Goal: Task Accomplishment & Management: Use online tool/utility

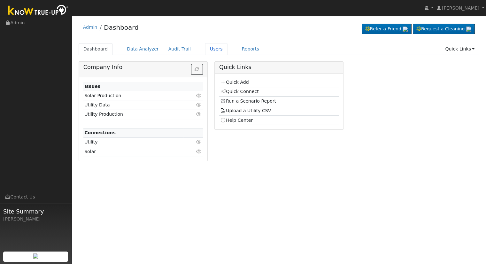
click at [205, 50] on link "Users" at bounding box center [216, 49] width 22 height 12
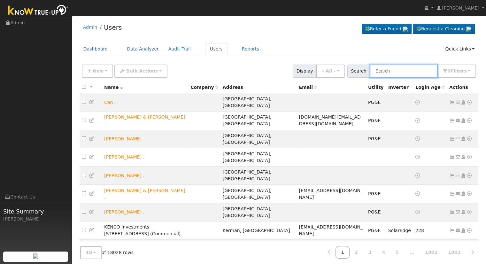
click at [398, 71] on input "text" at bounding box center [404, 71] width 68 height 13
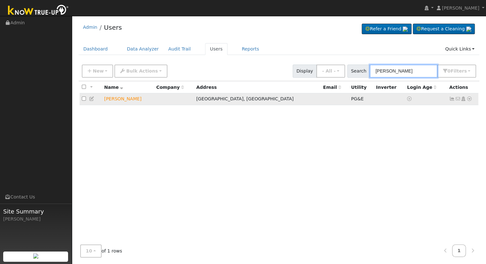
type input "[PERSON_NAME]"
click at [468, 97] on icon at bounding box center [470, 99] width 6 height 4
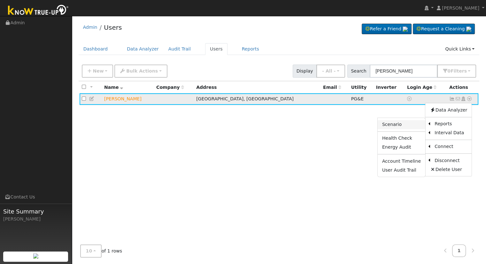
click at [404, 122] on link "Scenario" at bounding box center [402, 124] width 48 height 9
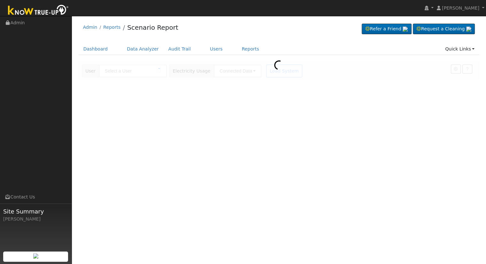
type input "[PERSON_NAME]"
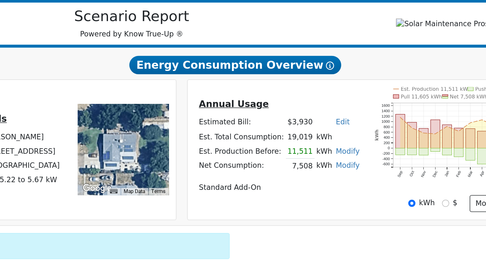
scroll to position [24, 0]
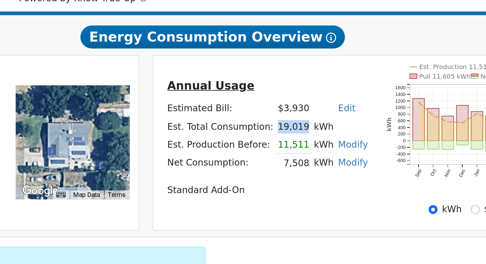
drag, startPoint x: 310, startPoint y: 160, endPoint x: 323, endPoint y: 160, distance: 13.4
click at [323, 160] on td "19,019" at bounding box center [320, 157] width 18 height 9
drag, startPoint x: 311, startPoint y: 168, endPoint x: 324, endPoint y: 169, distance: 13.4
click at [324, 169] on td "11,511" at bounding box center [320, 166] width 18 height 9
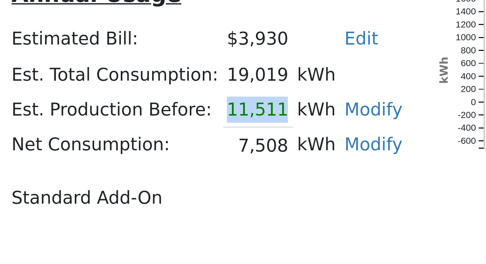
click at [334, 174] on td "kWh" at bounding box center [335, 176] width 12 height 9
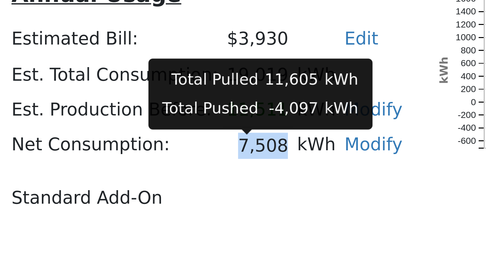
drag, startPoint x: 313, startPoint y: 177, endPoint x: 322, endPoint y: 179, distance: 9.7
click at [322, 179] on td "7,508" at bounding box center [320, 176] width 18 height 9
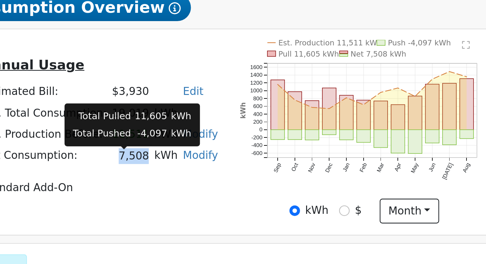
click at [330, 192] on td "Standard Add-On" at bounding box center [306, 189] width 103 height 9
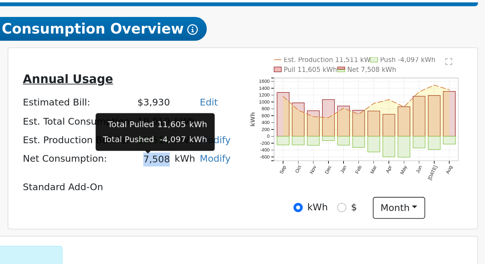
drag, startPoint x: 312, startPoint y: 178, endPoint x: 324, endPoint y: 180, distance: 11.9
click at [324, 180] on td "7,508" at bounding box center [320, 176] width 18 height 9
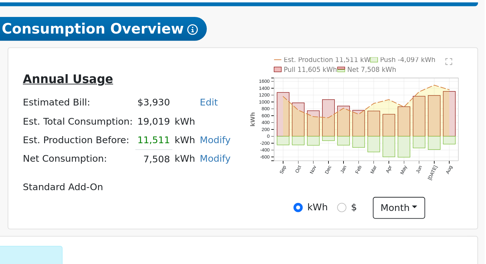
click at [329, 190] on td "Standard Add-On" at bounding box center [306, 189] width 103 height 9
drag, startPoint x: 310, startPoint y: 168, endPoint x: 324, endPoint y: 170, distance: 13.9
click at [324, 170] on td "11,511" at bounding box center [320, 166] width 18 height 9
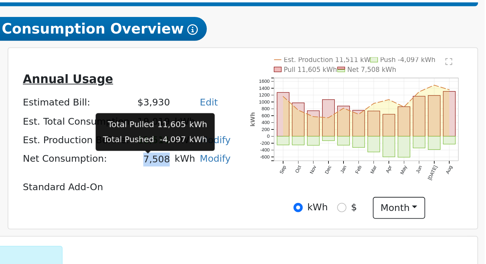
drag, startPoint x: 313, startPoint y: 177, endPoint x: 323, endPoint y: 178, distance: 10.2
click at [323, 178] on td "7,508" at bounding box center [320, 176] width 18 height 9
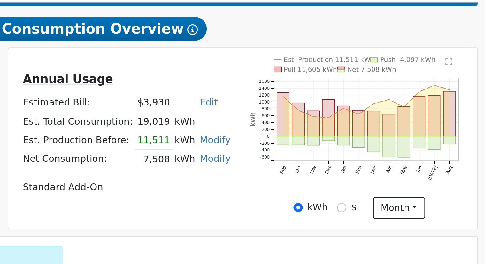
click at [319, 183] on table "Annual Usage Estimated Bill: $3,930 Edit Estimated Bill $ Annual Est. Total Con…" at bounding box center [306, 163] width 103 height 61
drag, startPoint x: 311, startPoint y: 160, endPoint x: 335, endPoint y: 160, distance: 24.6
click at [335, 160] on tr "Est. Total Consumption: 19,019 kWh" at bounding box center [306, 157] width 103 height 9
drag, startPoint x: 310, startPoint y: 170, endPoint x: 328, endPoint y: 171, distance: 17.3
click at [328, 171] on tr "Est. Production Before: 11,511 kWh Modify Change Production Before: 11511 kWh N…" at bounding box center [306, 166] width 103 height 9
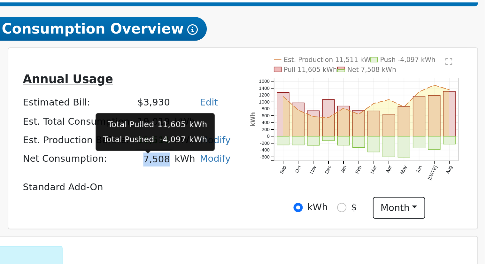
drag, startPoint x: 314, startPoint y: 178, endPoint x: 324, endPoint y: 180, distance: 10.3
click at [324, 180] on td "7,508" at bounding box center [320, 176] width 18 height 9
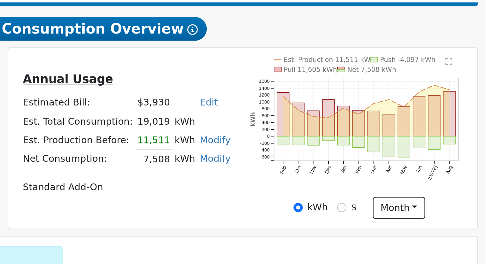
click at [319, 191] on td "Standard Add-On" at bounding box center [306, 189] width 103 height 9
drag, startPoint x: 311, startPoint y: 178, endPoint x: 335, endPoint y: 180, distance: 24.7
click at [335, 180] on tr "Net Consumption: 7,508 kWh Modify Add Consumption Remove Existing Solar System …" at bounding box center [306, 176] width 103 height 9
click at [346, 178] on link "Modify" at bounding box center [349, 175] width 15 height 5
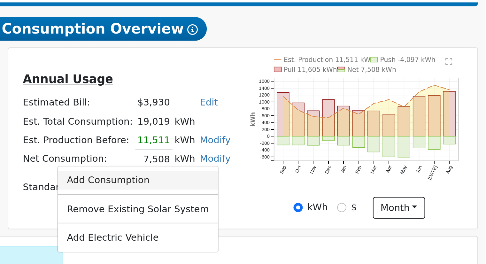
click at [317, 188] on link "Add Consumption" at bounding box center [312, 186] width 78 height 9
type input "7508"
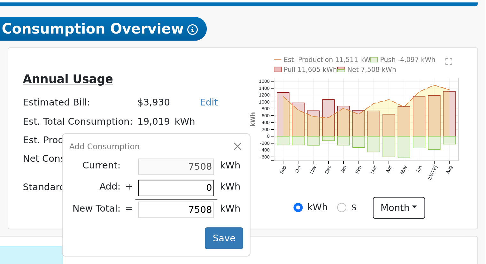
type input "1"
type input "7509"
type input "10"
type input "7518"
type input "105"
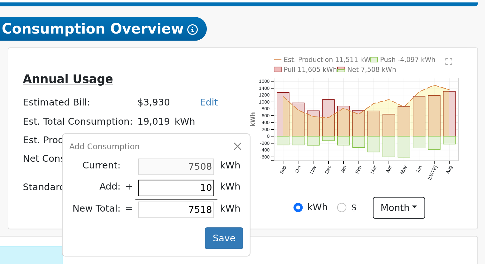
type input "7613"
type input "1050"
type input "8558"
type input "10508"
type input "18016"
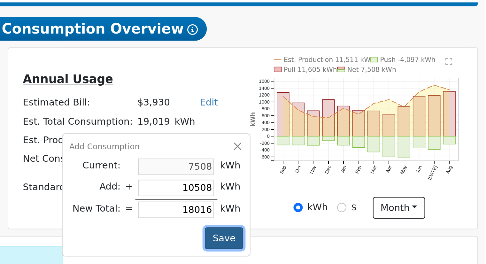
click at [346, 217] on button "Save" at bounding box center [353, 214] width 19 height 11
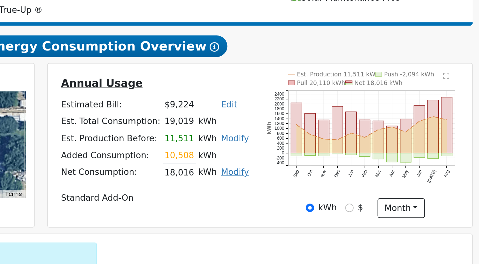
click at [342, 183] on link "Modify" at bounding box center [349, 180] width 15 height 5
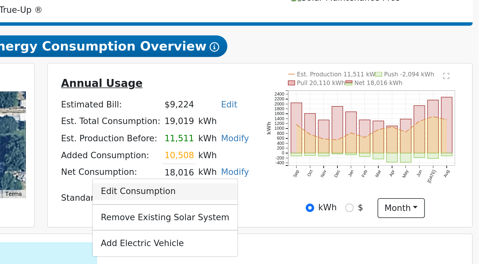
click at [315, 195] on link "Edit Consumption" at bounding box center [312, 190] width 78 height 9
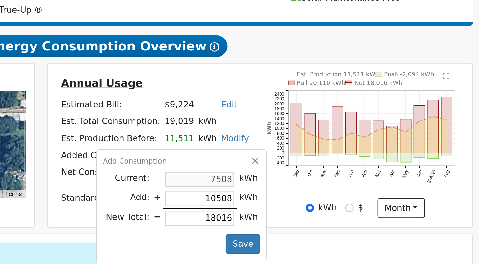
type input "1"
type input "7509"
type input "14"
type input "7522"
type input "142"
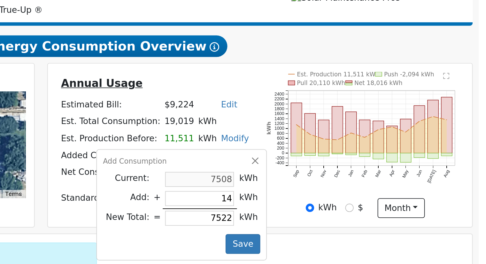
type input "7650"
type input "1422"
type input "8930"
type input "14228"
type input "21736"
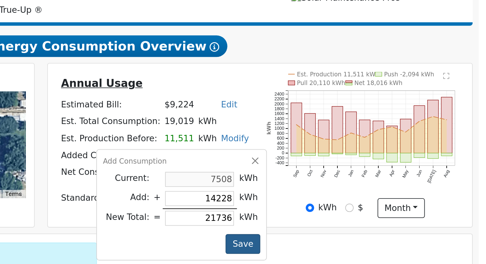
type input "14228"
click at [347, 221] on button "Save" at bounding box center [353, 219] width 19 height 11
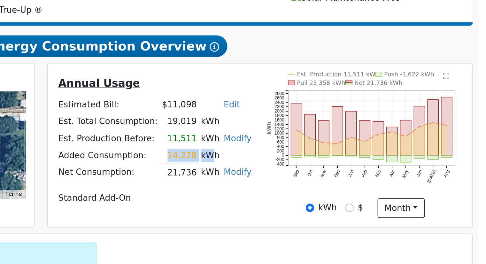
drag, startPoint x: 312, startPoint y: 175, endPoint x: 328, endPoint y: 173, distance: 16.4
click at [328, 173] on tr "Added Consumption: 14,228 kWh" at bounding box center [306, 171] width 105 height 9
click at [313, 163] on td "11,511" at bounding box center [319, 162] width 21 height 9
click at [330, 163] on td "kWh" at bounding box center [336, 162] width 12 height 9
click at [315, 190] on table "Annual Usage Estimated Bill: $11,098 Edit Estimated Bill $ Annual Est. Total Co…" at bounding box center [306, 164] width 105 height 70
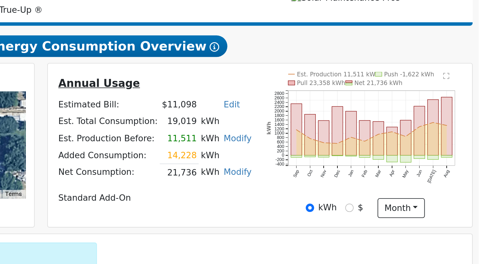
click at [342, 157] on td "kWh" at bounding box center [344, 153] width 29 height 9
drag, startPoint x: 312, startPoint y: 183, endPoint x: 326, endPoint y: 183, distance: 14.4
click at [326, 183] on tr "Net Consumption: 21,736 kWh Modify Edit Consumption Remove Existing Solar Syste…" at bounding box center [306, 180] width 105 height 9
click at [343, 181] on link "Modify" at bounding box center [350, 180] width 15 height 5
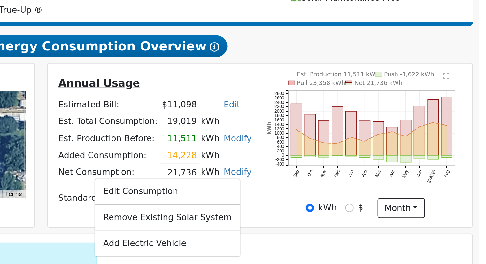
click at [303, 175] on td "Added Consumption:" at bounding box center [281, 171] width 55 height 9
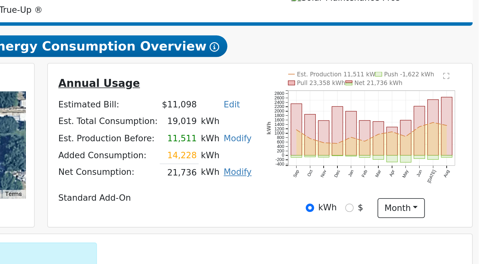
click at [348, 182] on link "Modify" at bounding box center [350, 180] width 15 height 5
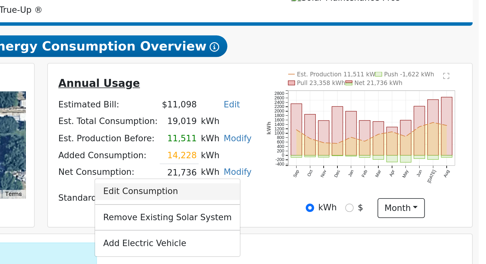
click at [316, 195] on link "Edit Consumption" at bounding box center [313, 190] width 78 height 9
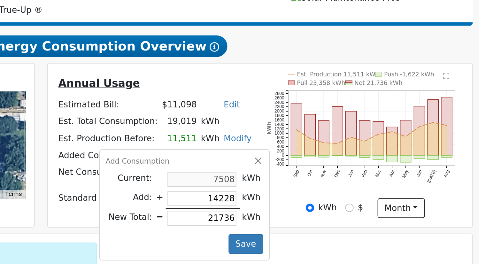
type input "7508"
click at [350, 220] on button "Save" at bounding box center [355, 219] width 19 height 11
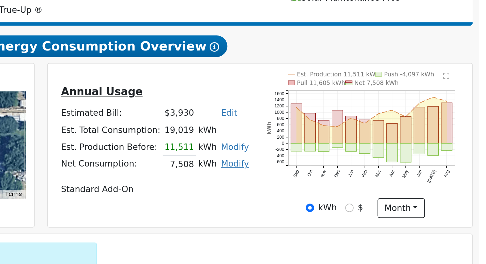
click at [346, 178] on link "Modify" at bounding box center [349, 175] width 15 height 5
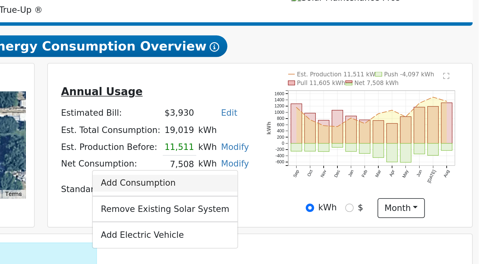
click at [322, 188] on link "Add Consumption" at bounding box center [312, 186] width 78 height 9
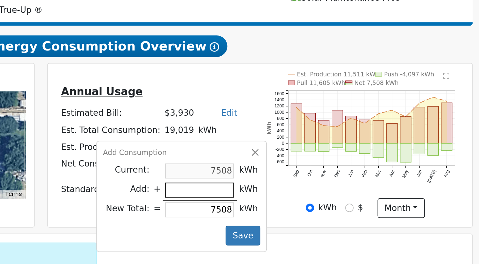
type input "6"
type input "7514"
type input "67"
type input "7575"
type input "672"
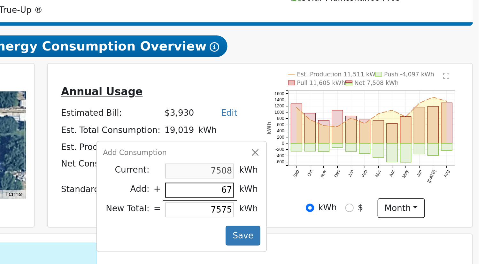
type input "8180"
type input "6720"
type input "14228"
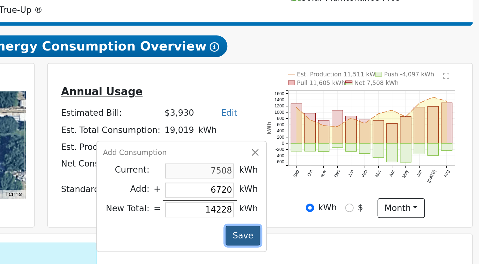
click at [344, 215] on button "Save" at bounding box center [353, 214] width 19 height 11
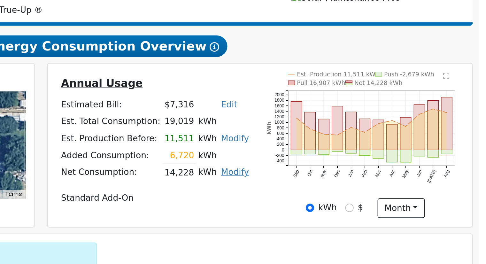
click at [345, 183] on link "Modify" at bounding box center [349, 180] width 15 height 5
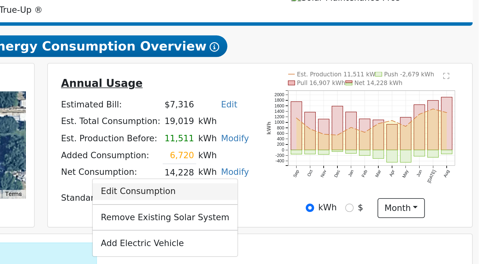
click at [313, 194] on link "Edit Consumption" at bounding box center [312, 190] width 78 height 9
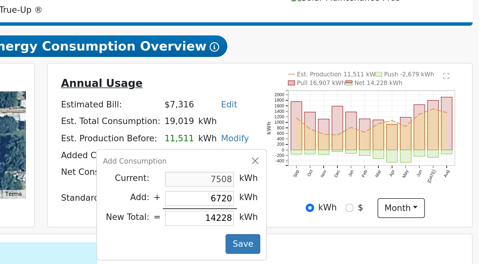
type input "4"
type input "7512"
type input "48"
type input "7556"
type input "486"
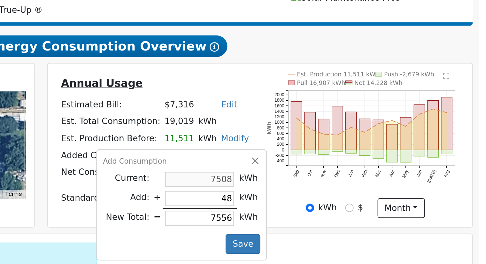
type input "7994"
type input "4860"
type input "12368"
type input "4860"
click at [346, 219] on button "Save" at bounding box center [353, 219] width 19 height 11
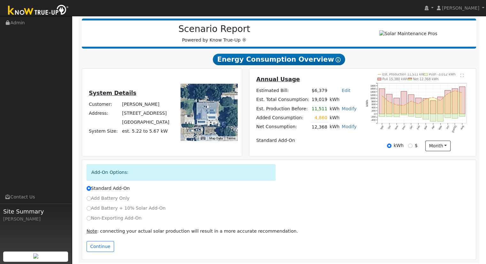
scroll to position [82, 0]
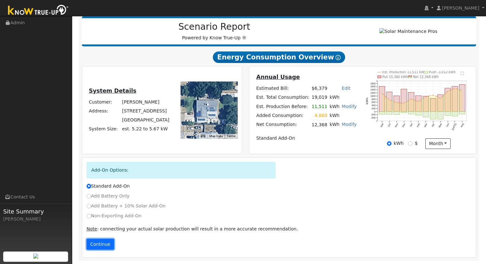
click at [98, 243] on button "Continue" at bounding box center [100, 244] width 27 height 11
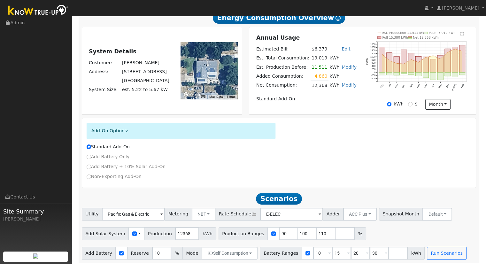
scroll to position [123, 0]
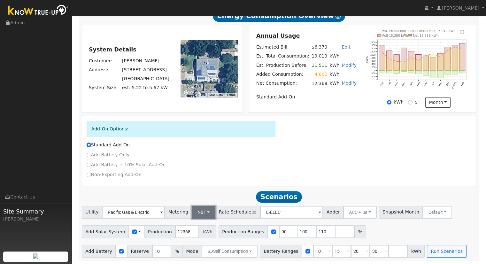
click at [199, 210] on button "NBT" at bounding box center [204, 212] width 24 height 13
click at [202, 227] on link "NEM" at bounding box center [209, 226] width 44 height 9
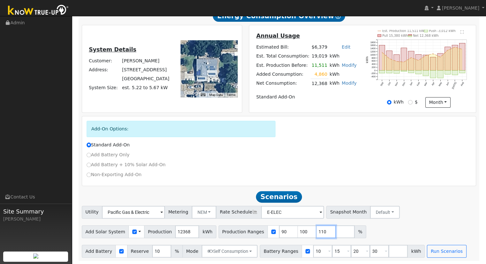
click at [317, 233] on input "110" at bounding box center [326, 231] width 19 height 13
type input "1"
type input "76.0430142"
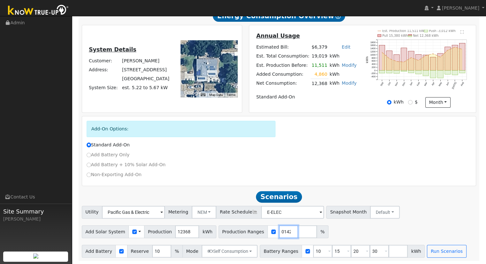
scroll to position [0, 0]
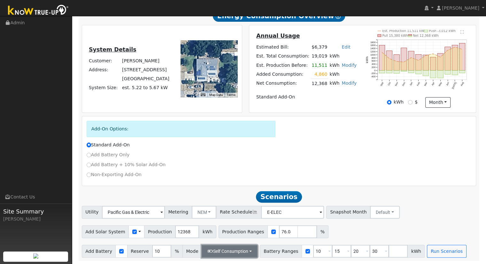
click at [243, 251] on button "Self Consumption" at bounding box center [230, 251] width 56 height 13
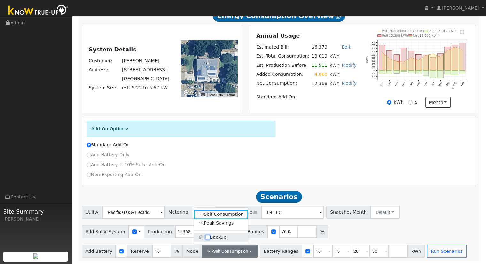
click at [209, 237] on input "Backup" at bounding box center [208, 237] width 4 height 4
checkbox input "true"
type input "20"
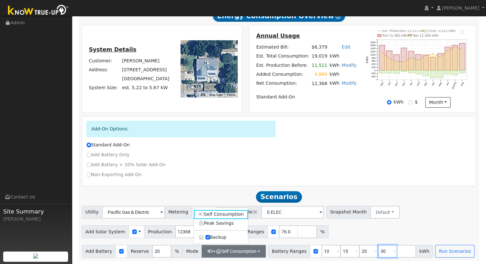
click at [378, 249] on input "30" at bounding box center [387, 251] width 19 height 13
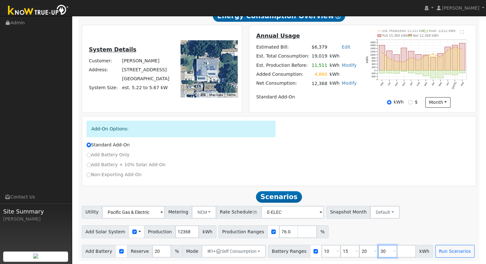
type input "3"
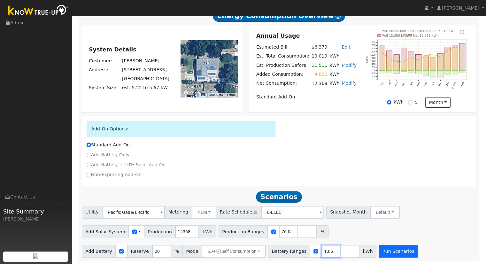
type input "13.5"
click at [379, 251] on button "Run Scenarios" at bounding box center [398, 251] width 39 height 13
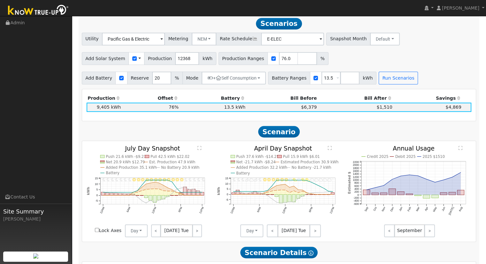
scroll to position [297, 0]
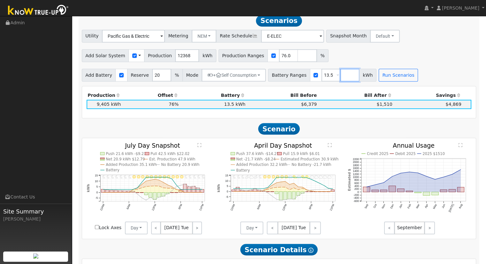
click at [340, 77] on input "number" at bounding box center [349, 75] width 19 height 13
type input "15"
click at [398, 78] on button "Run Scenarios" at bounding box center [417, 75] width 39 height 13
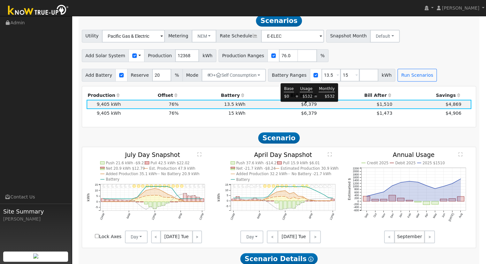
scroll to position [294, 0]
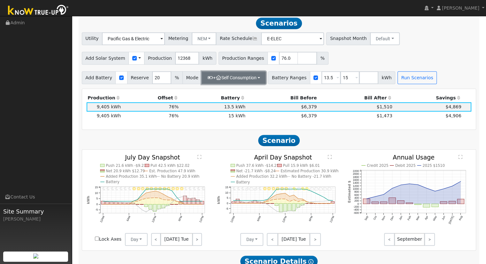
click at [231, 77] on button "+ Self Consumption" at bounding box center [234, 77] width 64 height 13
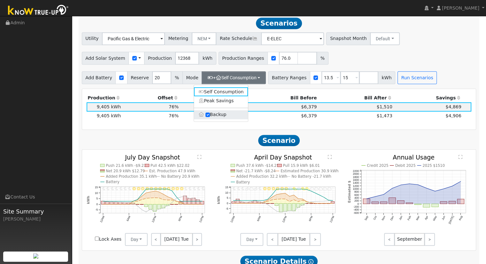
click at [211, 119] on label "Backup" at bounding box center [221, 114] width 54 height 9
click at [210, 117] on input "Backup" at bounding box center [208, 115] width 4 height 4
type input "10"
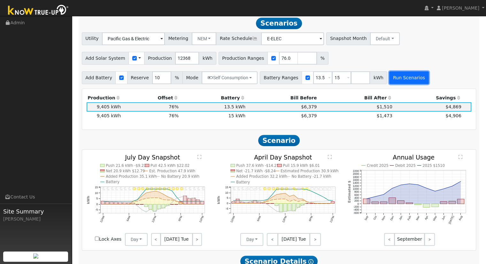
click at [397, 79] on button "Run Scenarios" at bounding box center [408, 77] width 39 height 13
click at [453, 61] on div "Add Solar System Use CSV Data Production 12368 kWh Production Ranges 76.0430142…" at bounding box center [279, 57] width 397 height 15
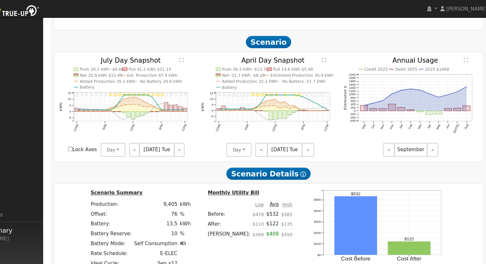
scroll to position [293, 0]
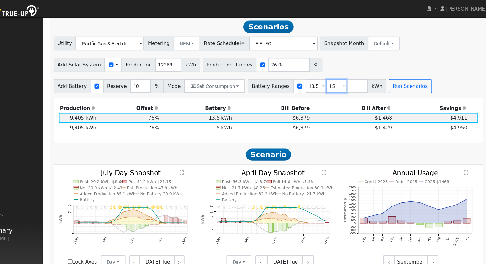
click at [332, 79] on input "15" at bounding box center [341, 79] width 19 height 13
type input "1"
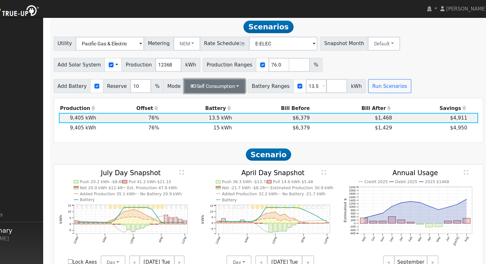
click at [236, 78] on button "Self Consumption" at bounding box center [230, 79] width 56 height 13
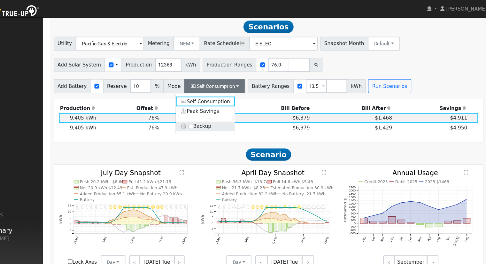
click at [216, 120] on label "Backup" at bounding box center [221, 116] width 54 height 9
click at [210, 118] on input "Backup" at bounding box center [208, 116] width 4 height 4
type input "20"
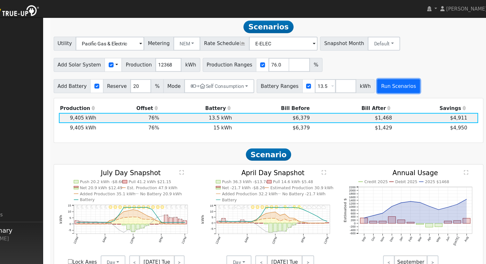
click at [379, 80] on button "Run Scenarios" at bounding box center [398, 79] width 39 height 13
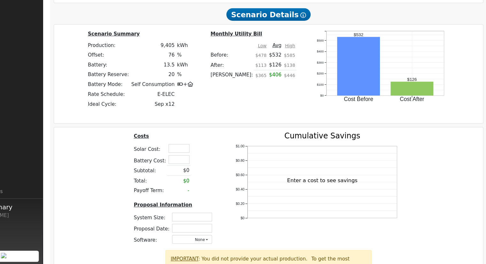
scroll to position [537, 0]
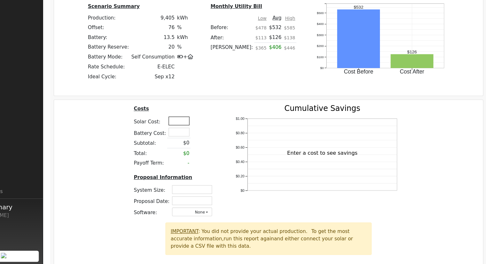
click at [191, 136] on input "text" at bounding box center [196, 132] width 19 height 8
type input "$38,750"
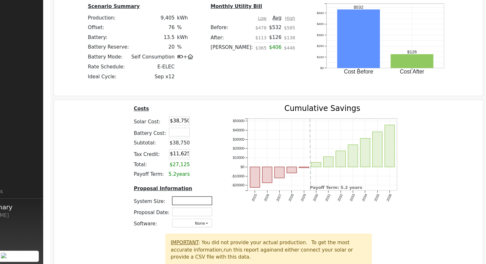
click at [207, 208] on input "text" at bounding box center [208, 206] width 37 height 8
type input "7.38"
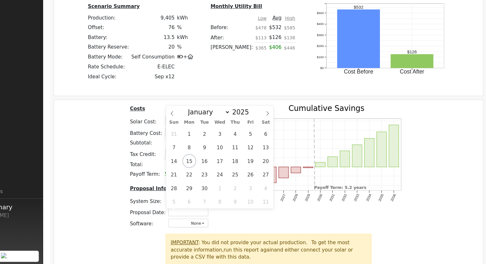
click at [111, 195] on div "Costs Solar Cost: $38,750 Battery Cost: Subtotal: $38,750 Tax Credit: $11,625 T…" at bounding box center [279, 177] width 399 height 118
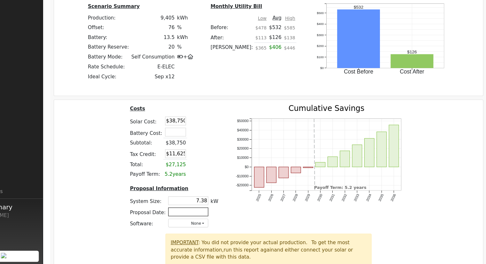
click at [210, 218] on input "text" at bounding box center [205, 216] width 37 height 8
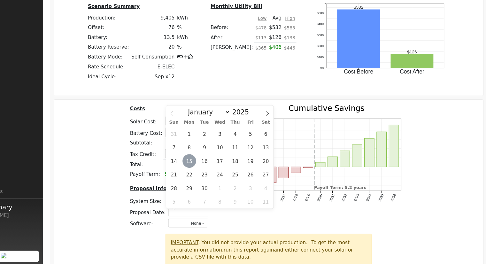
click at [207, 167] on span "15" at bounding box center [206, 169] width 12 height 12
type input "09/15/2025"
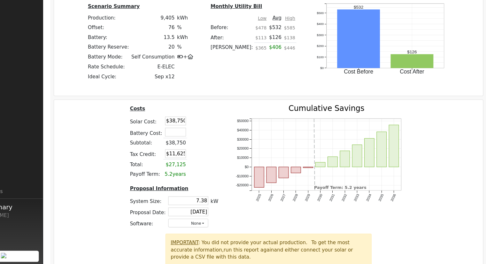
click at [435, 167] on div "Costs Solar Cost: $38,750 Battery Cost: Subtotal: $38,750 Tax Credit: $11,625 T…" at bounding box center [279, 177] width 399 height 118
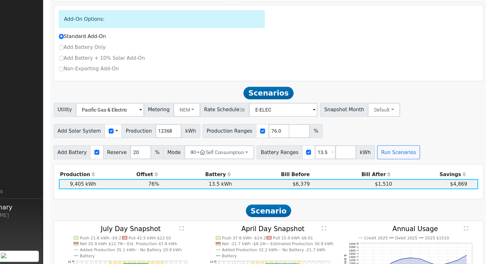
scroll to position [211, 0]
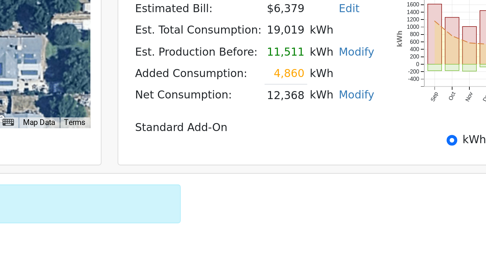
scroll to position [85, 0]
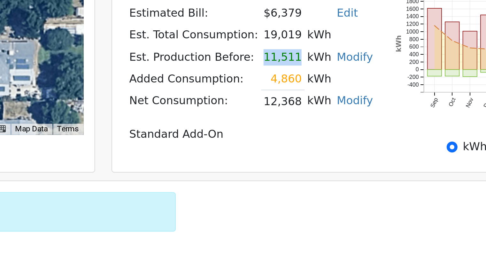
drag, startPoint x: 310, startPoint y: 103, endPoint x: 324, endPoint y: 103, distance: 14.1
click at [324, 103] on td "11,511" at bounding box center [320, 101] width 18 height 9
drag, startPoint x: 313, startPoint y: 112, endPoint x: 323, endPoint y: 113, distance: 10.2
click at [323, 113] on td "4,860" at bounding box center [320, 109] width 18 height 9
click at [306, 122] on td "Net Consumption:" at bounding box center [282, 119] width 55 height 9
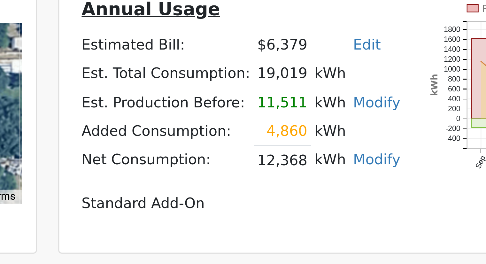
scroll to position [102, 0]
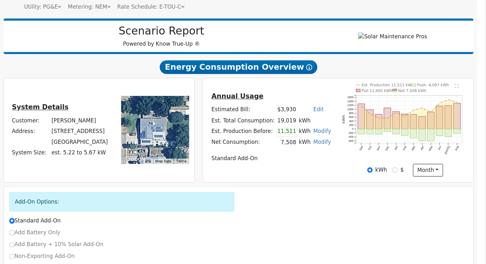
scroll to position [82, 0]
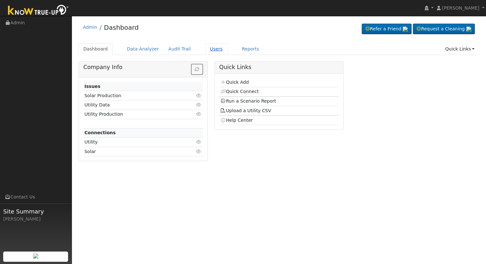
click at [205, 51] on link "Users" at bounding box center [216, 49] width 22 height 12
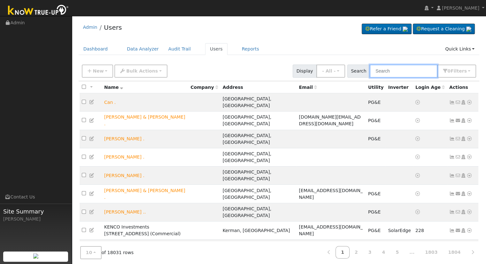
click at [386, 73] on input "text" at bounding box center [404, 71] width 68 height 13
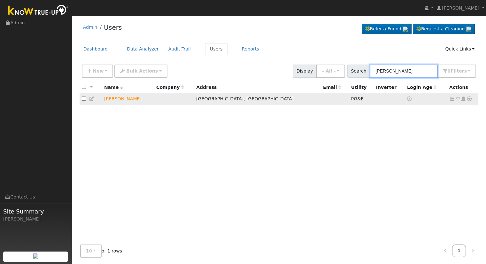
type input "donald davis"
click at [468, 97] on icon at bounding box center [470, 99] width 6 height 4
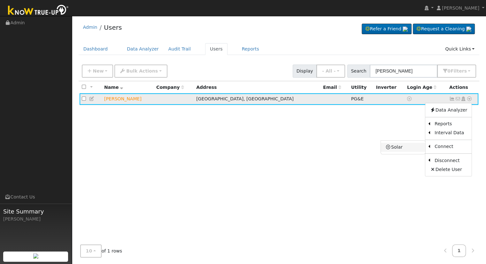
click at [414, 147] on link "Solar" at bounding box center [403, 147] width 44 height 9
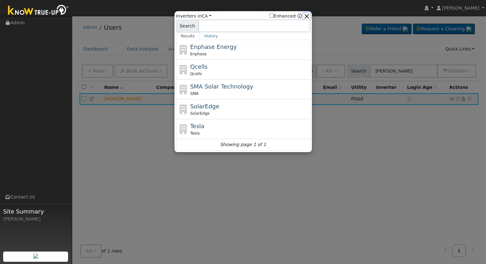
click at [308, 16] on button "button" at bounding box center [306, 16] width 7 height 7
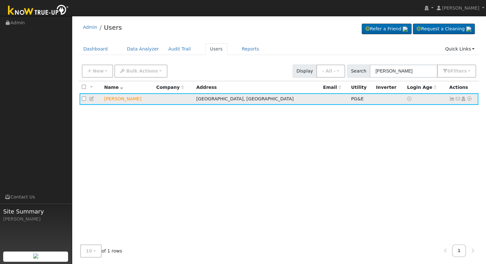
click at [472, 97] on icon at bounding box center [470, 99] width 6 height 4
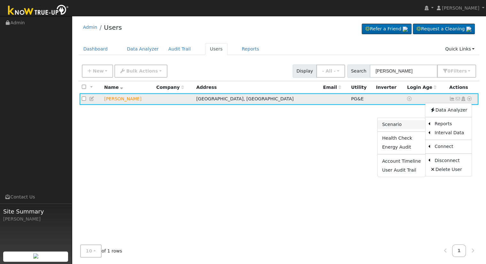
click at [413, 124] on link "Scenario" at bounding box center [402, 124] width 48 height 9
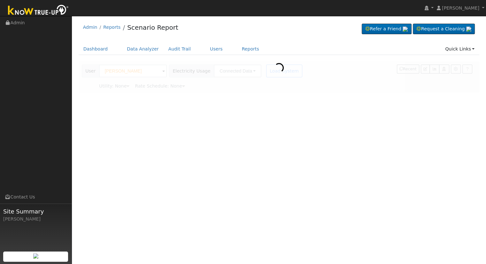
type input "Pacific Gas & Electric"
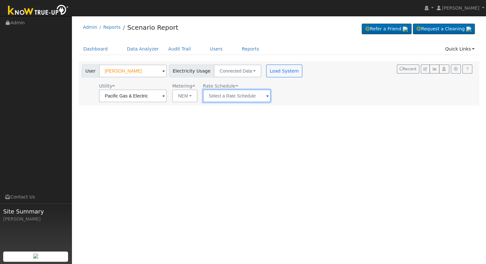
click at [256, 91] on input "text" at bounding box center [237, 95] width 68 height 13
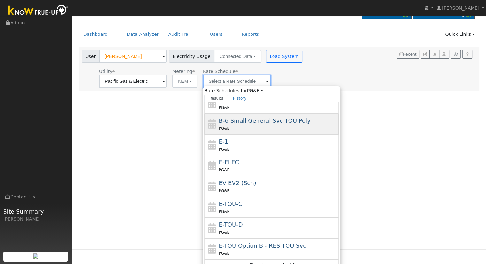
scroll to position [22, 0]
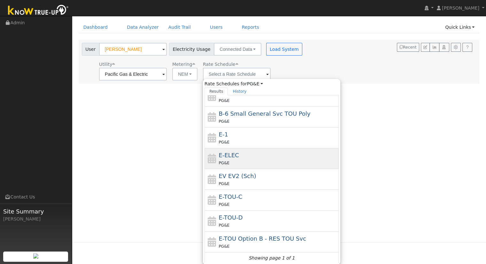
click at [244, 154] on div "E-ELEC PG&E" at bounding box center [278, 158] width 119 height 15
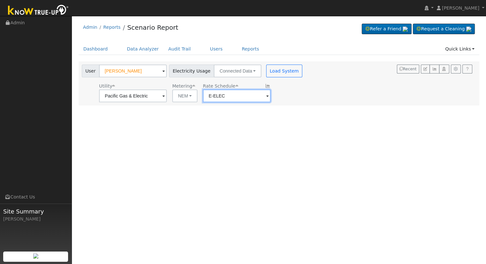
click at [263, 97] on input "E-ELEC" at bounding box center [237, 95] width 68 height 13
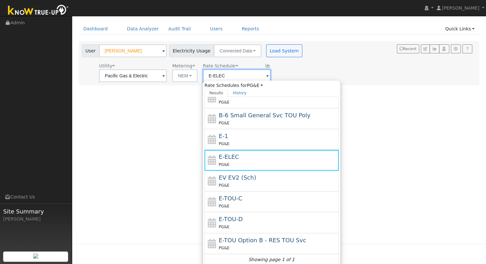
scroll to position [21, 0]
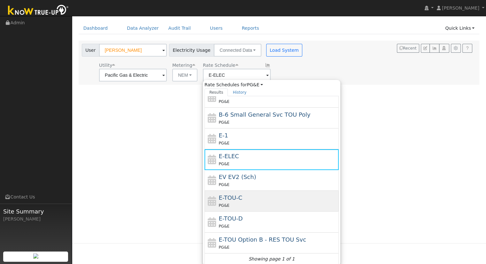
click at [238, 197] on span "E-TOU-C" at bounding box center [231, 197] width 24 height 7
type input "E-TOU-C"
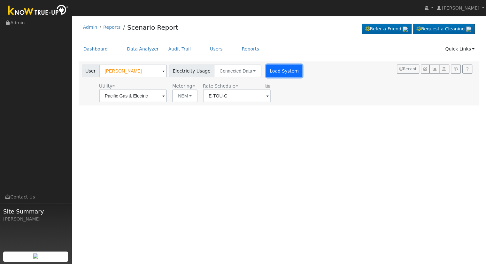
click at [272, 75] on button "Load System" at bounding box center [284, 71] width 36 height 13
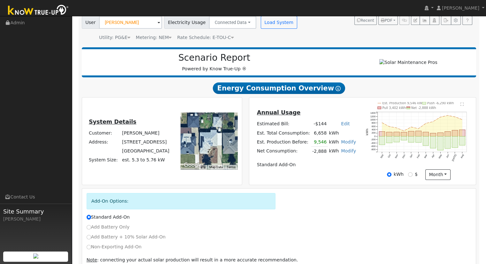
scroll to position [82, 0]
